Goal: Find specific page/section: Locate item on page

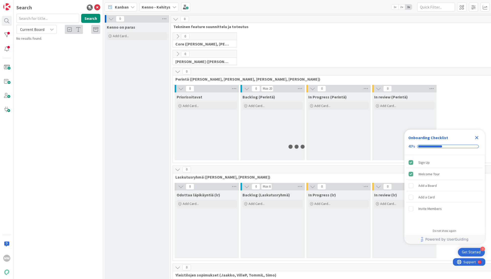
click at [51, 28] on icon at bounding box center [52, 29] width 4 height 4
click at [23, 51] on span "All Boards" at bounding box center [45, 51] width 52 height 8
click at [31, 21] on input "text" at bounding box center [47, 18] width 63 height 9
paste input "16619"
type input "16619"
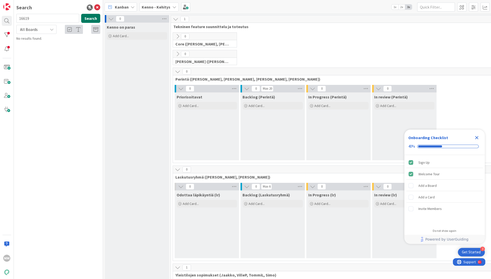
click at [89, 19] on button "Search" at bounding box center [90, 18] width 19 height 9
click at [54, 46] on span "Joo: Kiinteistöyhtiön/asunnon esittelylinkkien tukeminen (Joo Group) + markkina…" at bounding box center [53, 49] width 61 height 15
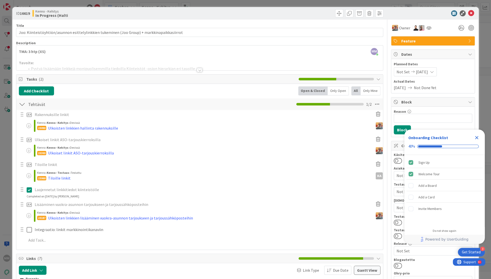
click at [199, 70] on div at bounding box center [200, 70] width 6 height 4
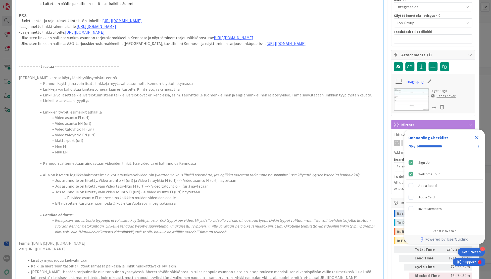
scroll to position [160, 0]
